Goal: Information Seeking & Learning: Learn about a topic

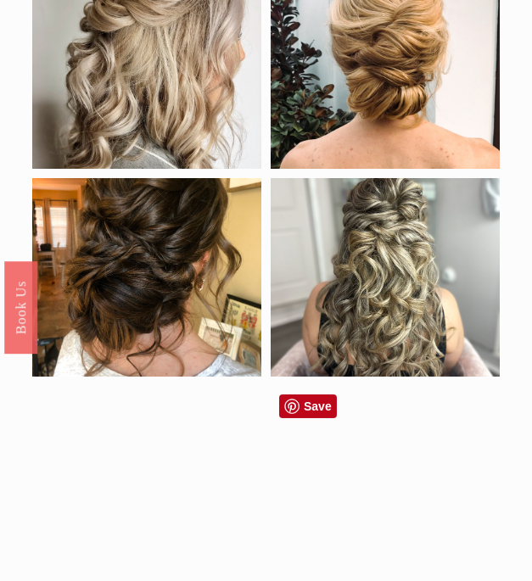
scroll to position [828, 0]
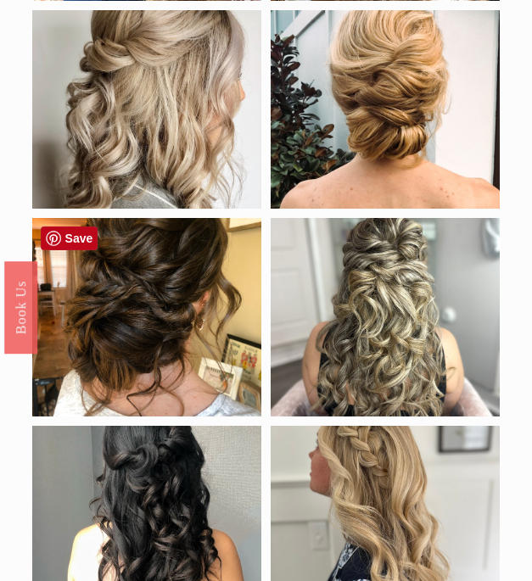
click at [120, 344] on div at bounding box center [146, 317] width 229 height 198
drag, startPoint x: 125, startPoint y: 227, endPoint x: 139, endPoint y: 312, distance: 86.0
click at [139, 312] on div at bounding box center [146, 317] width 229 height 198
drag, startPoint x: 226, startPoint y: 245, endPoint x: 220, endPoint y: 325, distance: 79.9
click at [220, 325] on div at bounding box center [146, 317] width 229 height 198
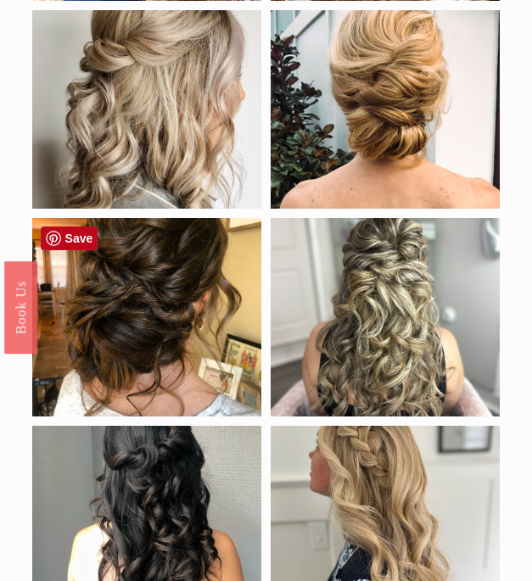
click at [141, 296] on div at bounding box center [146, 317] width 229 height 198
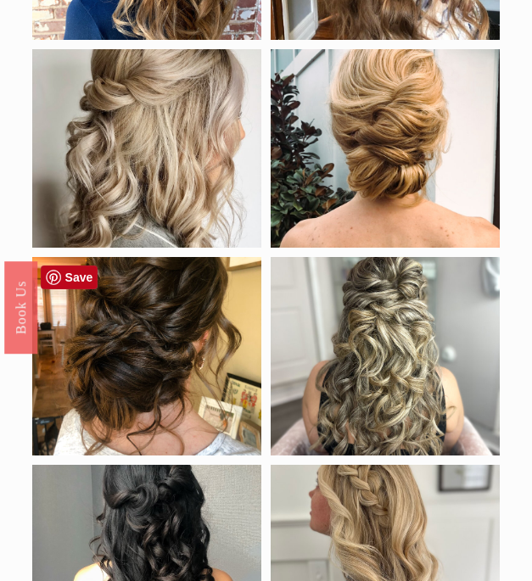
scroll to position [783, 0]
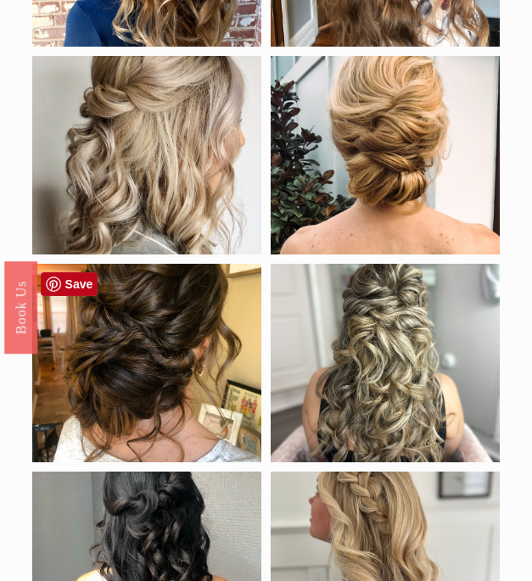
click at [160, 296] on div at bounding box center [146, 363] width 229 height 198
click at [81, 287] on link "Save" at bounding box center [70, 284] width 58 height 24
click at [346, 268] on div at bounding box center [384, 363] width 229 height 198
